Goal: Transaction & Acquisition: Purchase product/service

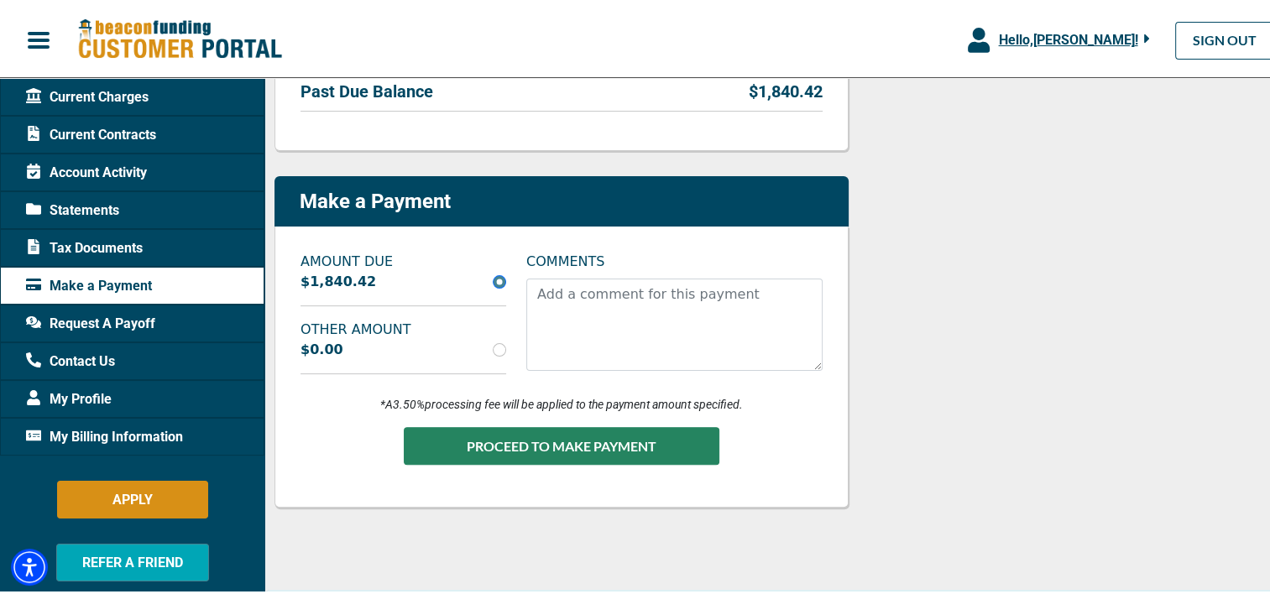
scroll to position [390, 0]
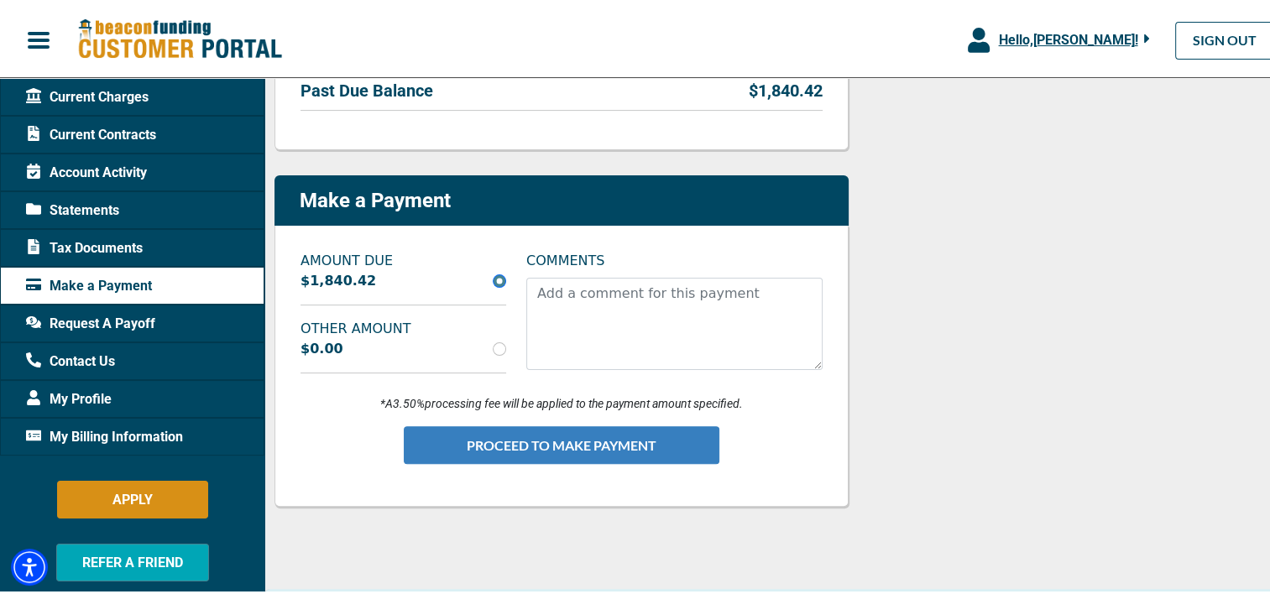
click at [672, 450] on button "PROCEED TO MAKE PAYMENT" at bounding box center [562, 443] width 316 height 38
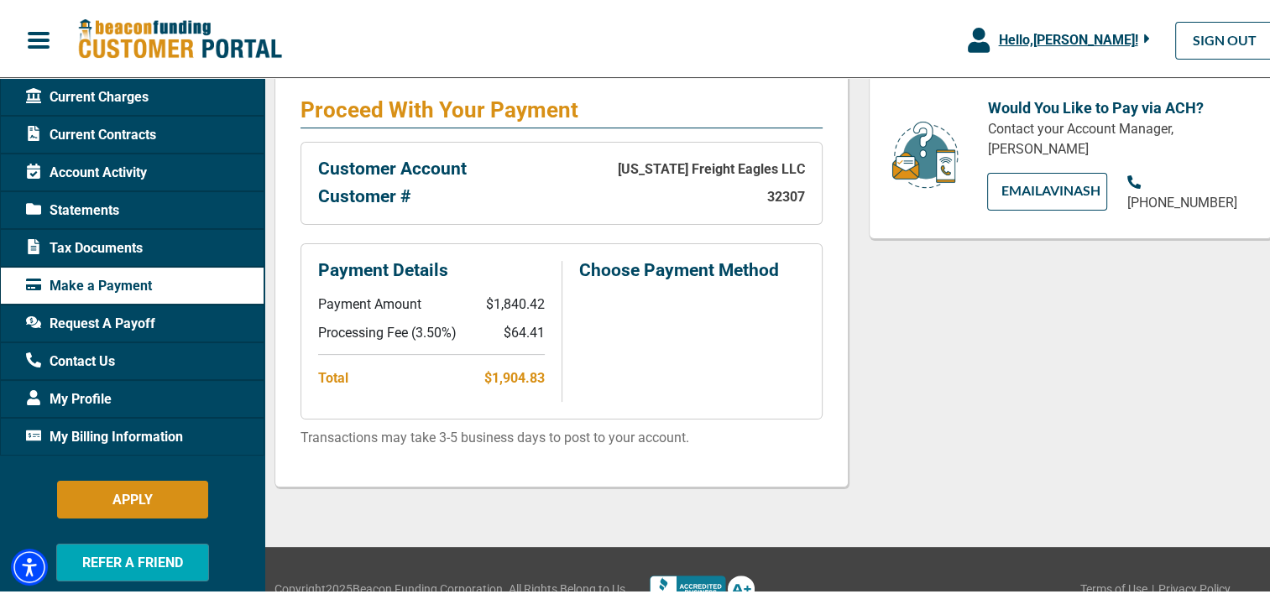
scroll to position [299, 0]
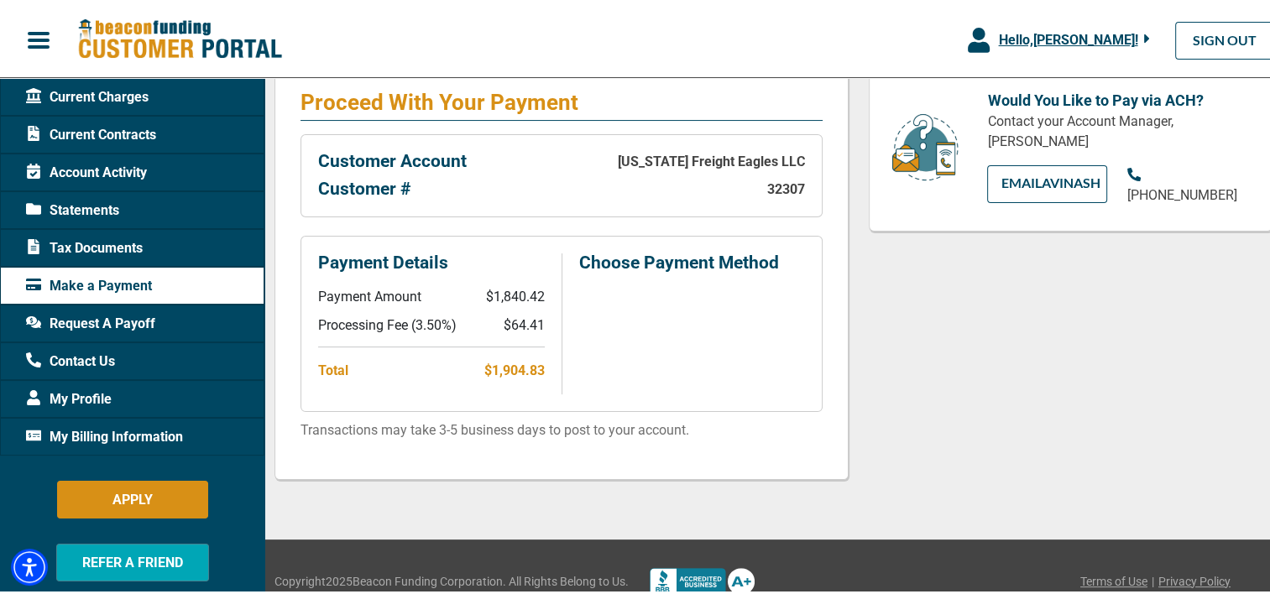
click at [952, 339] on div "Would You Like to Pay via ACH? Contact your Account Manager, [GEOGRAPHIC_DATA][…" at bounding box center [1071, 281] width 424 height 441
click at [949, 374] on div "Would You Like to Pay via ACH? Contact your Account Manager, [GEOGRAPHIC_DATA][…" at bounding box center [1071, 281] width 424 height 441
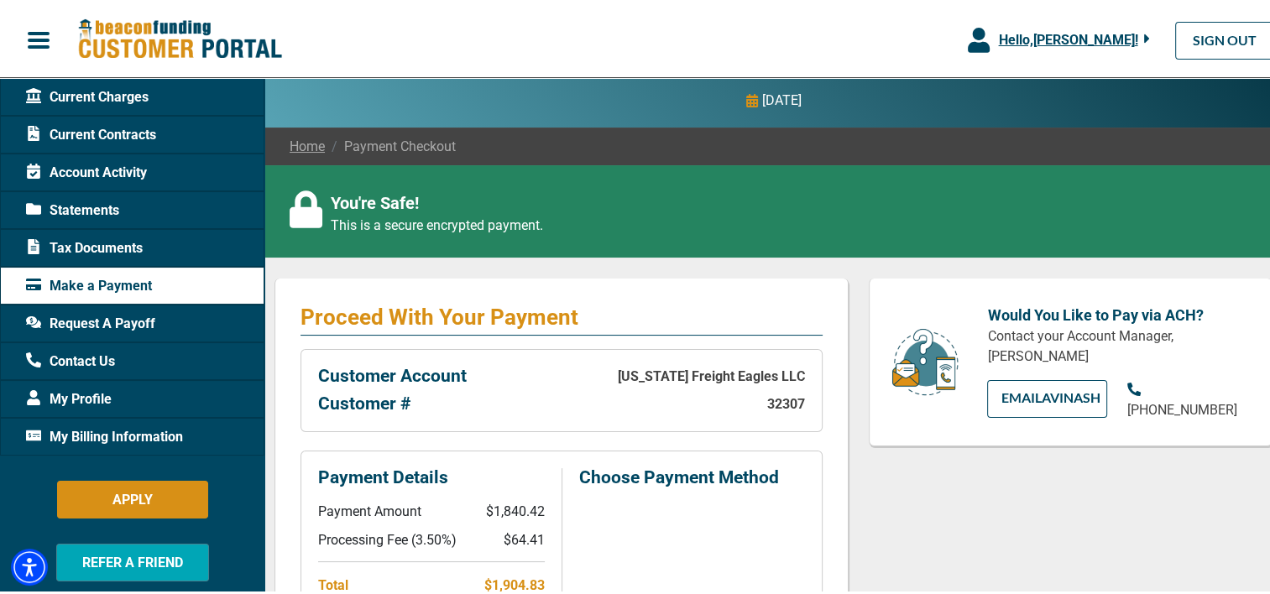
scroll to position [0, 0]
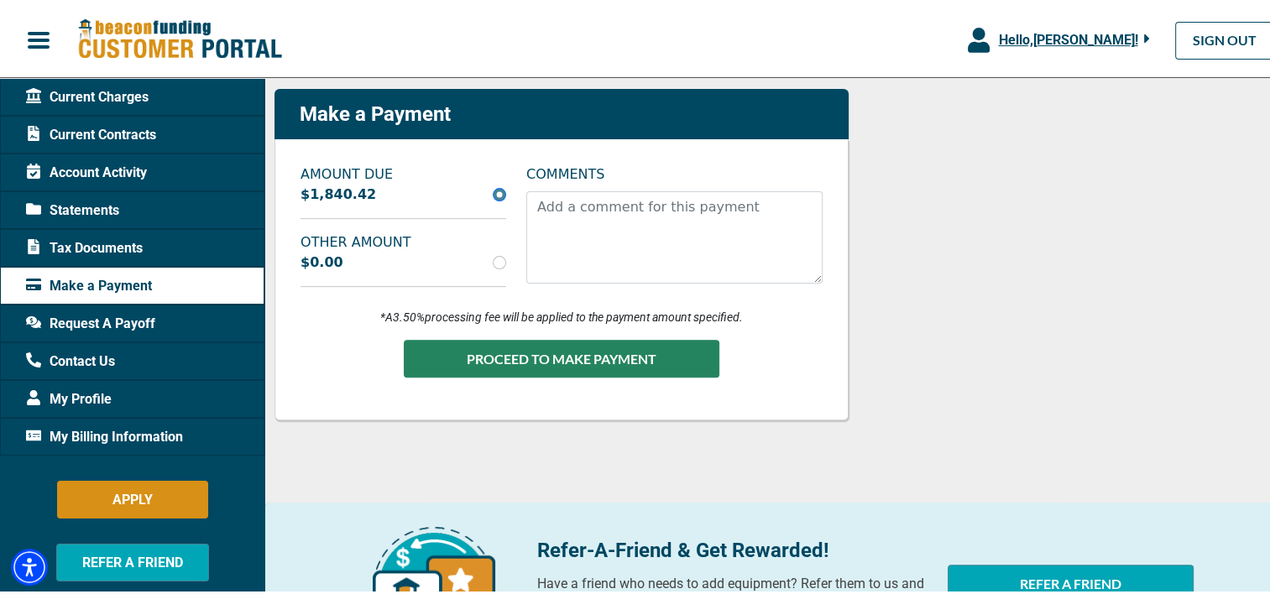
scroll to position [477, 0]
click at [435, 185] on div "$1,840.42" at bounding box center [403, 192] width 226 height 20
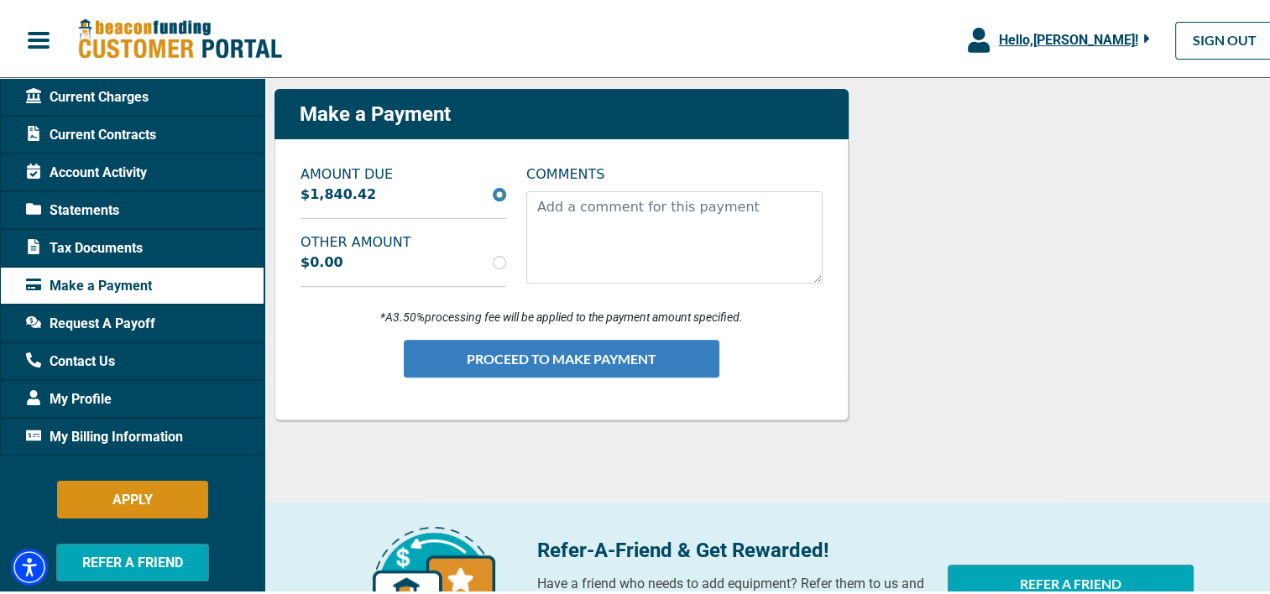
click at [632, 347] on button "PROCEED TO MAKE PAYMENT" at bounding box center [562, 356] width 316 height 38
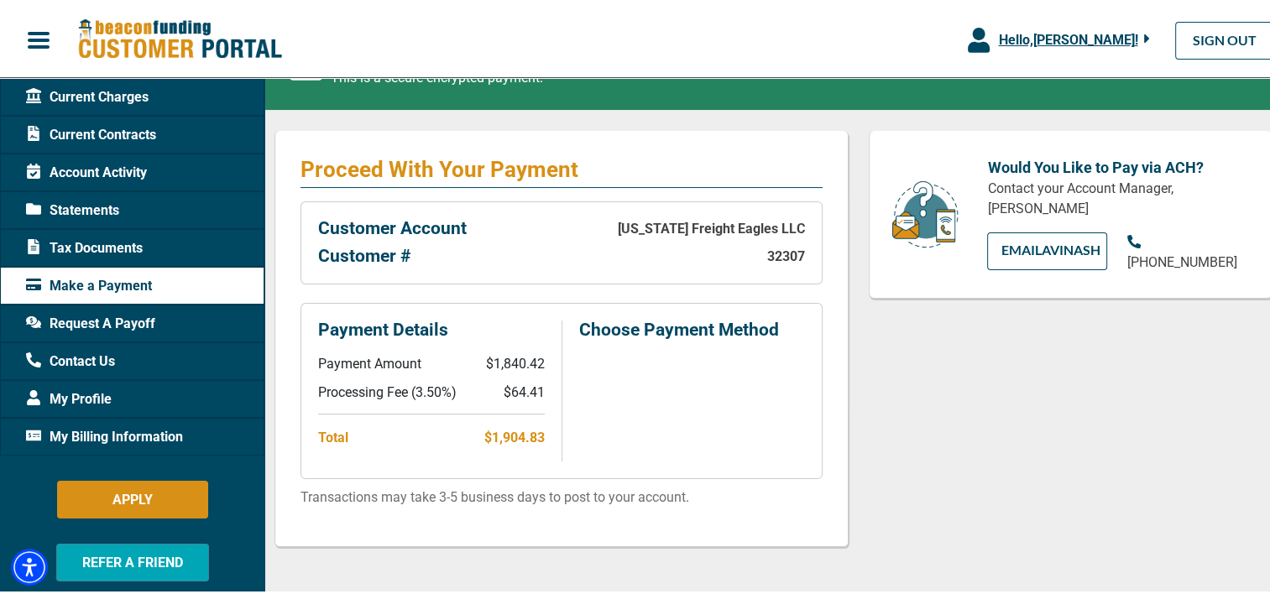
scroll to position [234, 0]
